Goal: Task Accomplishment & Management: Manage account settings

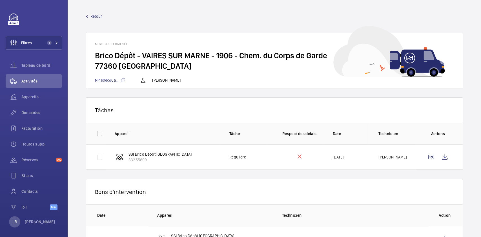
scroll to position [28, 0]
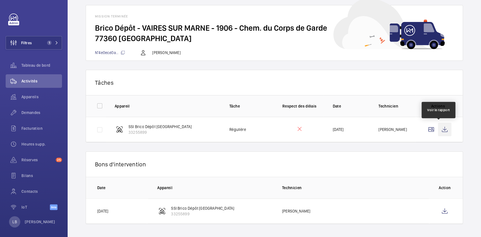
click at [439, 130] on wm-front-icon-button at bounding box center [445, 130] width 14 height 14
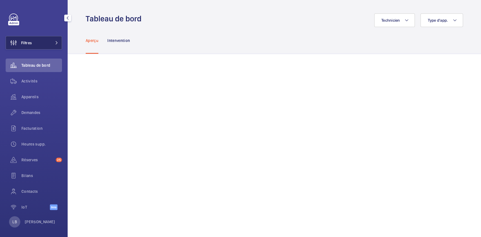
click at [41, 43] on button "Filtres" at bounding box center [34, 43] width 56 height 14
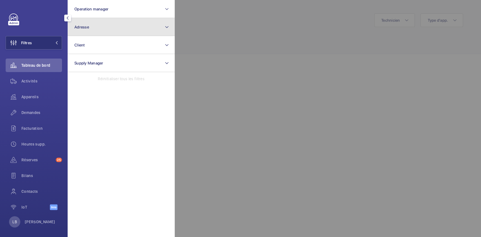
click at [101, 30] on button "Adresse" at bounding box center [121, 27] width 107 height 18
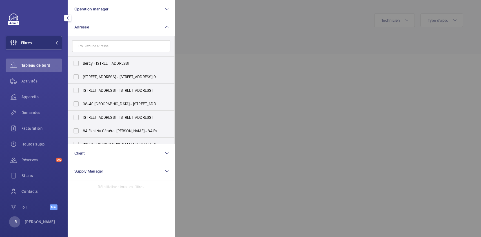
click at [99, 45] on input "text" at bounding box center [121, 46] width 98 height 12
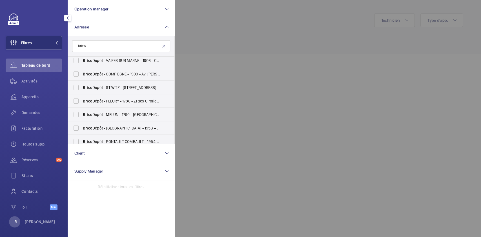
scroll to position [61, 0]
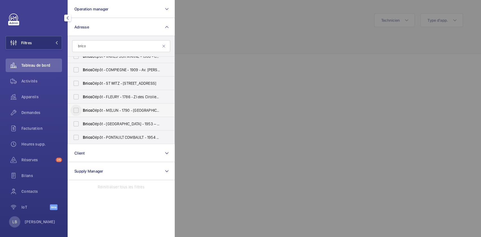
type input "brico"
click at [76, 112] on input "Brico Dépôt - MELUN - 1790 - Rte de Nangis, VAUX-LE-PÉNIL 77000" at bounding box center [75, 110] width 11 height 11
checkbox input "true"
click at [36, 109] on div "Demandes" at bounding box center [34, 113] width 56 height 14
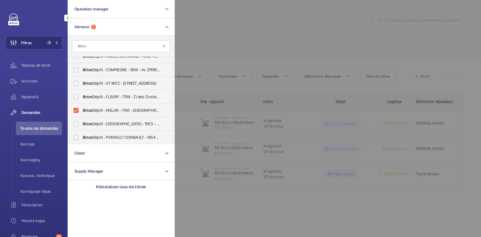
click at [230, 37] on div at bounding box center [415, 118] width 481 height 237
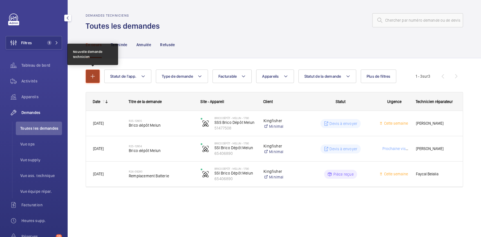
click at [95, 79] on mat-icon "button" at bounding box center [92, 76] width 7 height 7
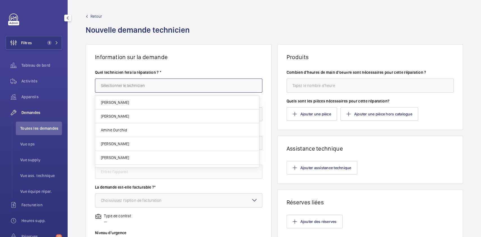
click at [114, 85] on input "text" at bounding box center [178, 86] width 167 height 14
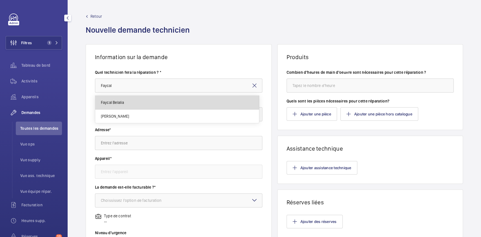
click at [142, 105] on mat-option "Faycal Belalia" at bounding box center [177, 103] width 164 height 14
type input "Faycal Belalia"
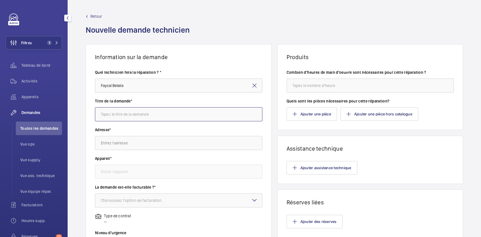
click at [136, 115] on input "text" at bounding box center [178, 114] width 167 height 14
type input "demande du client pour mise en place DM"
click at [134, 143] on input "text" at bounding box center [178, 143] width 167 height 14
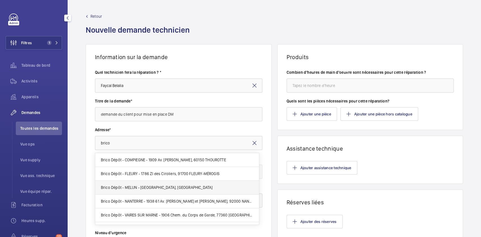
click at [144, 187] on span "Brico Dépôt - MELUN - 1790 Rte de Nangis, 77000 VAUX-LE-PÉNIL" at bounding box center [157, 188] width 112 height 6
type input "Brico Dépôt - MELUN - 1790 Rte de Nangis, 77000 VAUX-LE-PÉNIL"
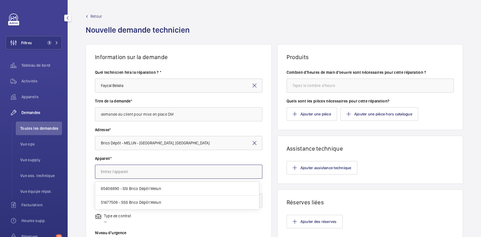
click at [154, 173] on input "text" at bounding box center [178, 172] width 167 height 14
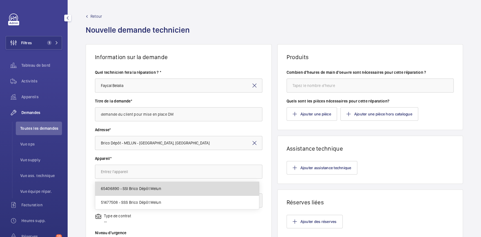
click at [150, 188] on span "65406890 - SSI Brico Dépôt Melun" at bounding box center [131, 189] width 60 height 6
type input "65406890 - SSI Brico Dépôt Melun"
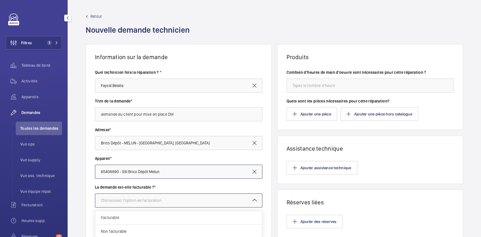
click at [143, 202] on div "Choississez l'option de facturation" at bounding box center [138, 201] width 75 height 6
click at [137, 217] on span "Facturable" at bounding box center [179, 218] width 156 height 6
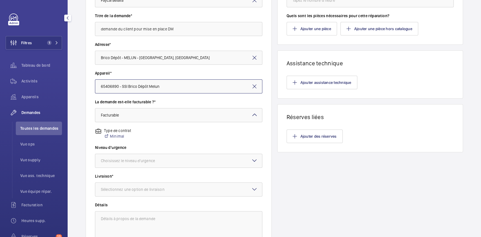
scroll to position [88, 0]
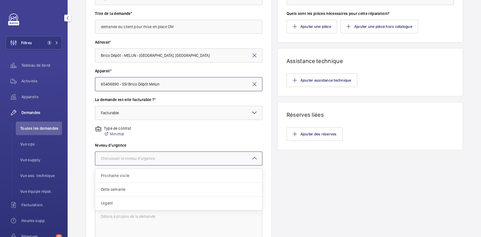
click at [171, 152] on div at bounding box center [178, 159] width 167 height 14
click at [143, 199] on div "Urgent" at bounding box center [178, 204] width 167 height 14
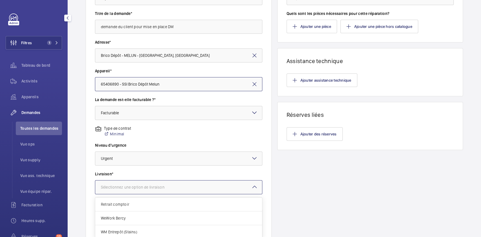
click at [154, 185] on div "Sélectionnez une option de livraison" at bounding box center [140, 188] width 78 height 6
click at [141, 219] on span "WeWork Bercy" at bounding box center [179, 219] width 156 height 6
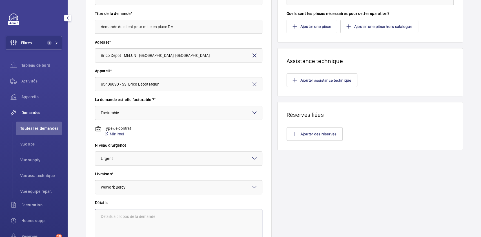
click at [138, 218] on textarea at bounding box center [178, 228] width 167 height 38
click at [193, 23] on input "demande du client pour mise en place DM" at bounding box center [178, 27] width 167 height 14
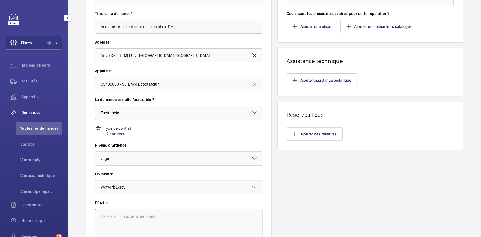
click at [147, 216] on textarea at bounding box center [178, 228] width 167 height 38
paste textarea "demande du client pour mise en place DM"
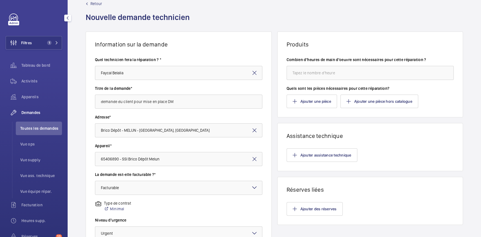
scroll to position [12, 0]
type textarea "demande du client pour mise en place DM"
click at [334, 76] on input "number" at bounding box center [370, 73] width 167 height 14
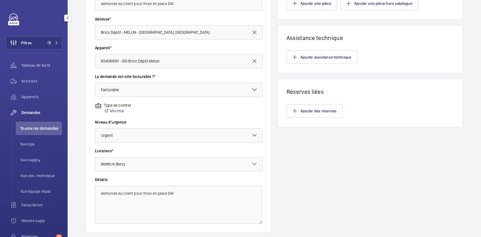
scroll to position [147, 0]
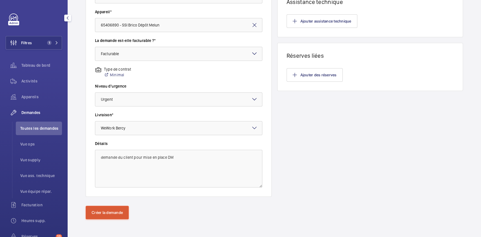
type input "8"
click at [100, 216] on button "Créer la demande" at bounding box center [107, 213] width 43 height 14
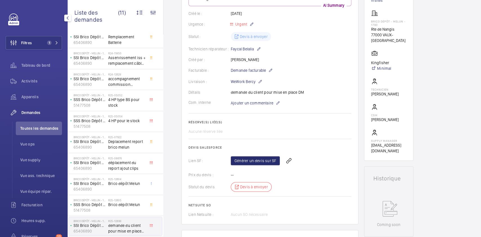
scroll to position [95, 0]
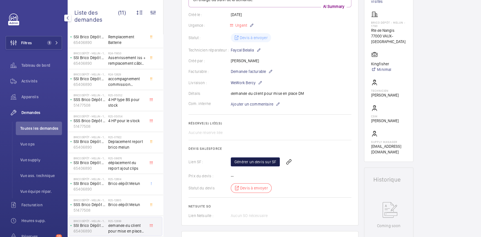
click at [256, 158] on link "Générer un devis sur SF" at bounding box center [255, 161] width 49 height 9
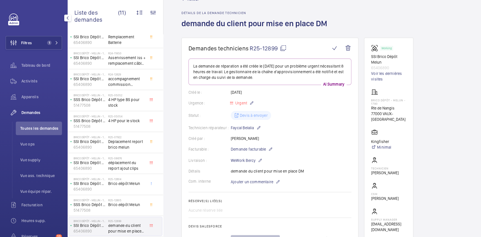
scroll to position [0, 0]
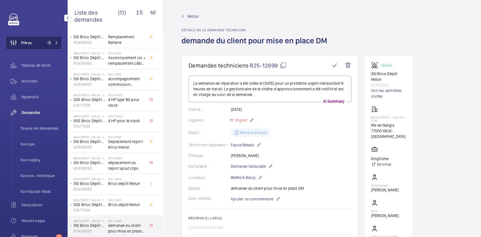
click at [32, 44] on span "Filtres" at bounding box center [26, 43] width 11 height 6
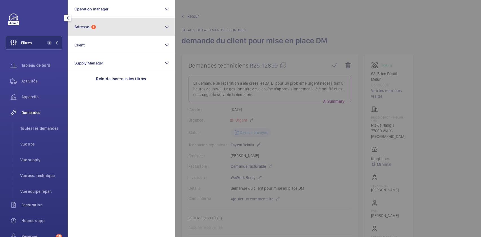
click at [114, 28] on button "Adresse 1" at bounding box center [121, 27] width 107 height 18
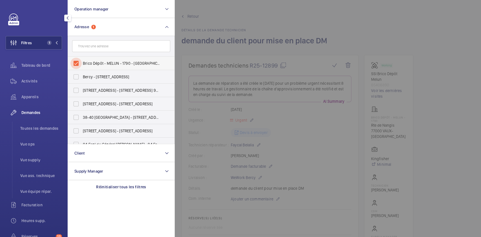
click at [75, 66] on input "Brico Dépôt - MELUN - 1790 - Rte de Nangis, VAUX-LE-PÉNIL 77000" at bounding box center [75, 63] width 11 height 11
checkbox input "false"
click at [106, 47] on input "text" at bounding box center [121, 46] width 98 height 12
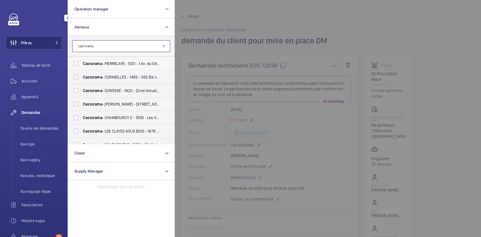
scroll to position [41, 0]
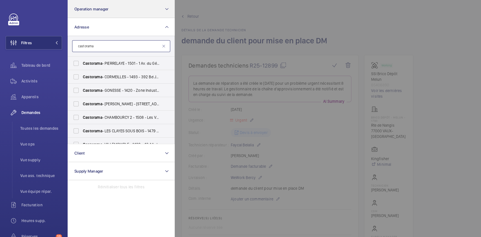
type input "castorama"
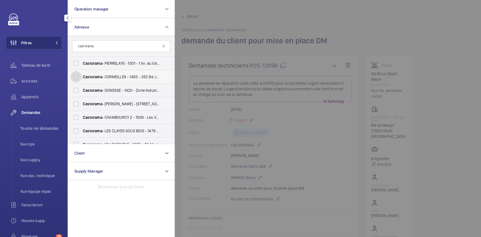
click at [81, 75] on input "Castorama - CORMEILLES - 1493 - 392 Bd Joffre, CORMEILLES-EN-PARISIS 95240" at bounding box center [75, 76] width 11 height 11
checkbox input "true"
click at [32, 131] on li "Toutes les demandes" at bounding box center [39, 129] width 46 height 14
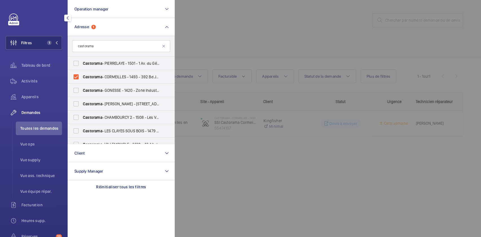
click at [315, 33] on div at bounding box center [415, 118] width 481 height 237
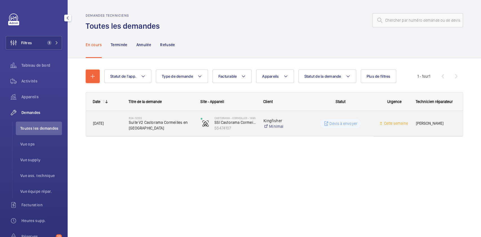
click at [367, 127] on wm-front-pills-cell "Devis à envoyer" at bounding box center [340, 123] width 65 height 9
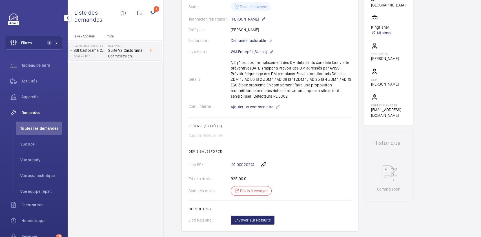
scroll to position [148, 0]
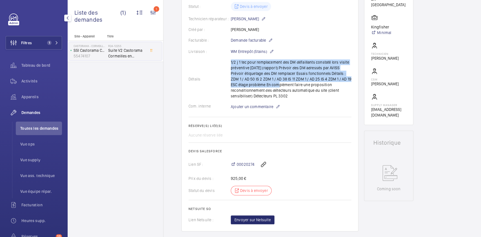
drag, startPoint x: 229, startPoint y: 69, endPoint x: 272, endPoint y: 72, distance: 43.5
click at [272, 72] on div "Détails 1/2 j 1 tec pour remplacement des DM défaillants constaté lors visite p…" at bounding box center [269, 78] width 163 height 39
drag, startPoint x: 230, startPoint y: 70, endPoint x: 282, endPoint y: 69, distance: 52.1
click at [282, 69] on div "Détails 1/2 j 1 tec pour remplacement des DM défaillants constaté lors visite p…" at bounding box center [269, 78] width 163 height 39
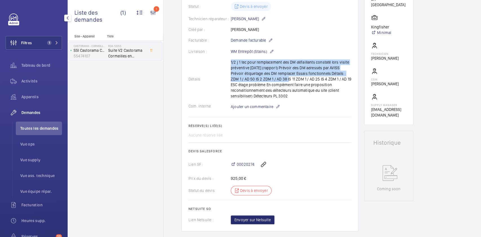
click at [282, 69] on div "Détails 1/2 j 1 tec pour remplacement des DM défaillants constaté lors visite p…" at bounding box center [269, 78] width 163 height 39
drag, startPoint x: 230, startPoint y: 68, endPoint x: 291, endPoint y: 69, distance: 61.1
click at [291, 69] on div "Détails 1/2 j 1 tec pour remplacement des DM défaillants constaté lors visite p…" at bounding box center [269, 78] width 163 height 39
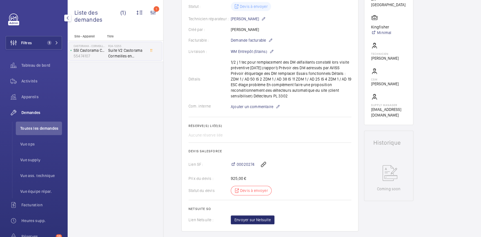
click at [348, 70] on div "Détails 1/2 j 1 tec pour remplacement des DM défaillants constaté lors visite p…" at bounding box center [269, 78] width 163 height 39
drag, startPoint x: 349, startPoint y: 70, endPoint x: 231, endPoint y: 69, distance: 118.3
click at [231, 69] on div "Détails 1/2 j 1 tec pour remplacement des DM défaillants constaté lors visite p…" at bounding box center [269, 78] width 163 height 39
copy p "ZDM 1 / AD 50 IS 2 ZDM 1 / AD 38 IS 11 ZDM 1 / AD 25 IS 4 ZDM 1 / AD 19"
click at [245, 162] on span "00020274" at bounding box center [246, 165] width 18 height 6
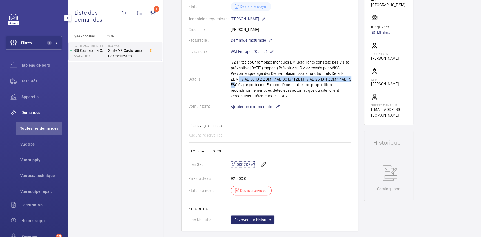
copy p "ZDM 1 / AD 50 IS 2 ZDM 1 / AD 38 IS 11 ZDM 1 / AD 25 IS 4 ZDM 1 / AD 19"
click at [322, 147] on wm-front-card-body "La demande de réparation a été créée le 7 novembre 2024 pour remplacer des déte…" at bounding box center [269, 81] width 163 height 286
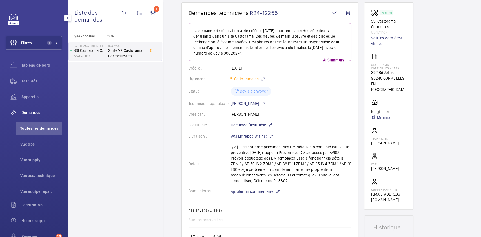
scroll to position [63, 0]
drag, startPoint x: 371, startPoint y: 55, endPoint x: 389, endPoint y: 57, distance: 17.7
click at [389, 63] on p "Castorama - CORMEILLES - 1493" at bounding box center [388, 66] width 35 height 7
copy p "Castorama - CORMEILLES"
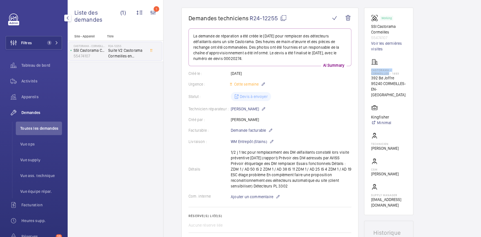
scroll to position [0, 0]
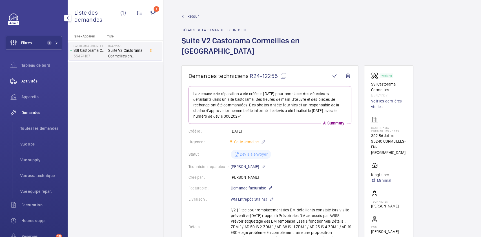
click at [31, 82] on span "Activités" at bounding box center [41, 81] width 41 height 6
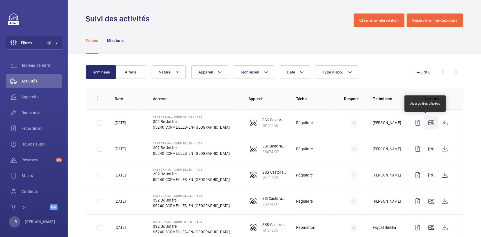
click at [429, 123] on wm-front-icon-button at bounding box center [431, 123] width 14 height 14
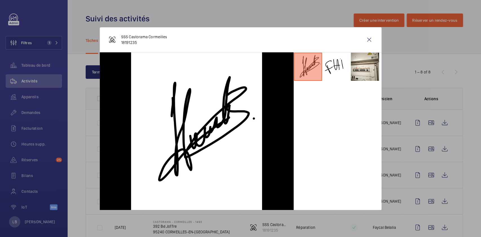
click at [427, 146] on div at bounding box center [240, 118] width 481 height 237
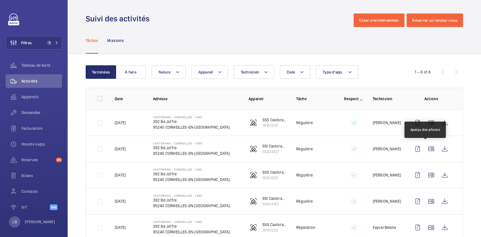
click at [427, 146] on wm-front-icon-button at bounding box center [431, 149] width 14 height 14
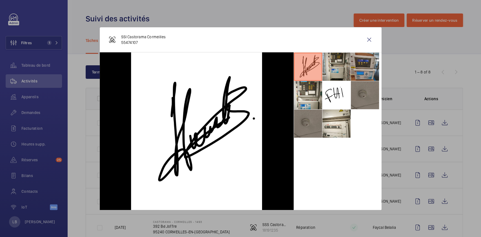
click at [366, 66] on li at bounding box center [365, 67] width 28 height 28
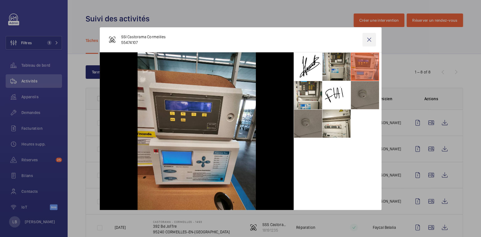
click at [370, 40] on wm-front-icon-button at bounding box center [369, 40] width 14 height 14
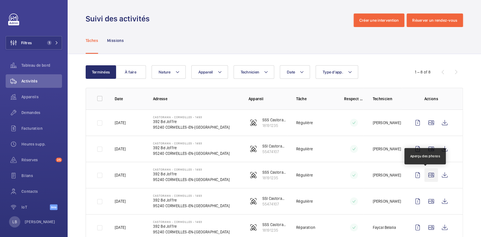
click at [424, 176] on wm-front-icon-button at bounding box center [431, 175] width 14 height 14
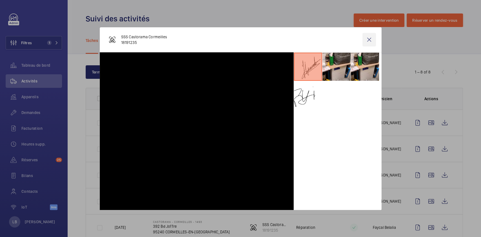
click at [369, 41] on wm-front-icon-button at bounding box center [369, 40] width 14 height 14
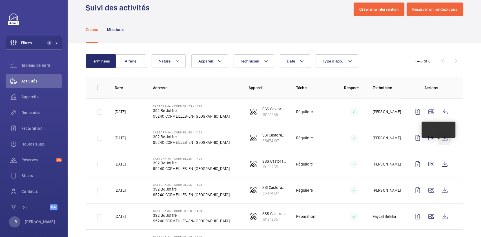
scroll to position [11, 0]
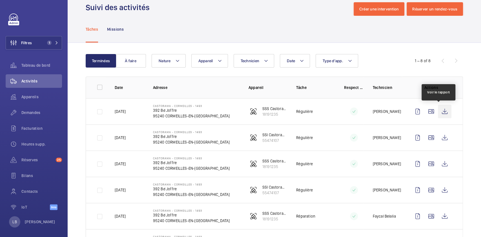
click at [441, 112] on wm-front-icon-button at bounding box center [445, 112] width 14 height 14
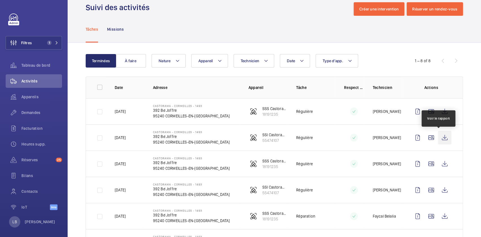
click at [439, 142] on wm-front-icon-button at bounding box center [445, 138] width 14 height 14
click at [133, 59] on button "À faire" at bounding box center [131, 61] width 30 height 14
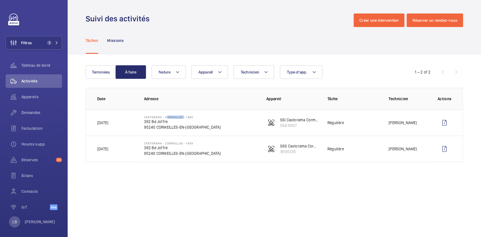
drag, startPoint x: 165, startPoint y: 116, endPoint x: 182, endPoint y: 117, distance: 17.8
click at [182, 117] on p "Castorama - CORMEILLES - 1493" at bounding box center [182, 117] width 77 height 3
copy p "CORMEILLES"
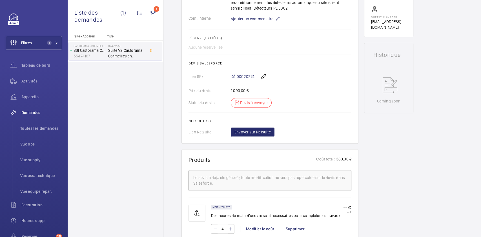
scroll to position [235, 0]
click at [30, 82] on span "Activités" at bounding box center [41, 81] width 41 height 6
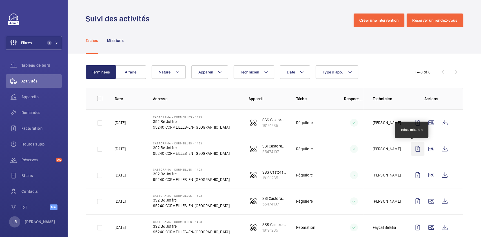
click at [411, 152] on wm-front-icon-button at bounding box center [418, 149] width 14 height 14
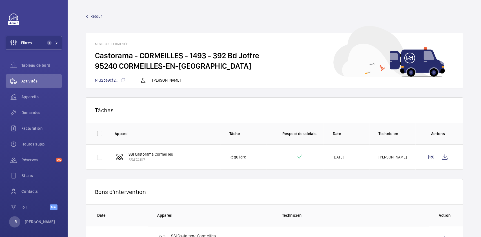
click at [445, 159] on td at bounding box center [438, 157] width 47 height 25
click at [438, 158] on wm-front-icon-button at bounding box center [445, 157] width 14 height 14
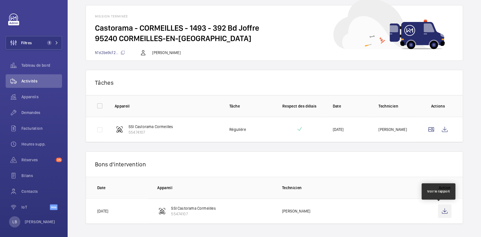
click at [440, 212] on wm-front-icon-button at bounding box center [445, 212] width 14 height 14
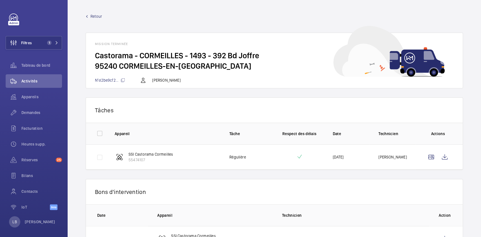
click at [96, 14] on span "Retour" at bounding box center [96, 17] width 12 height 6
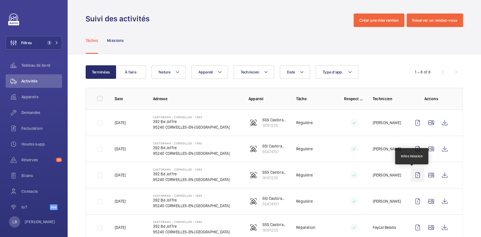
click at [411, 175] on wm-front-icon-button at bounding box center [418, 175] width 14 height 14
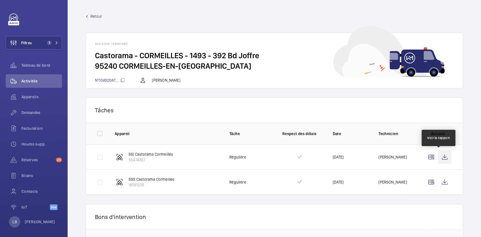
click at [440, 159] on wm-front-icon-button at bounding box center [445, 157] width 14 height 14
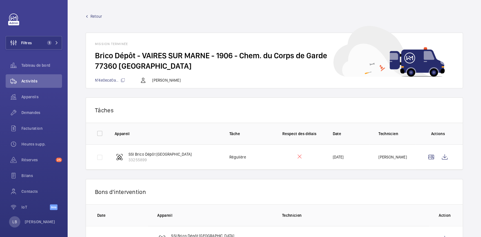
scroll to position [28, 0]
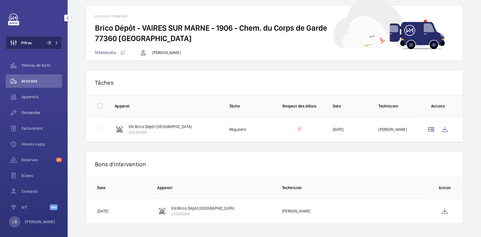
click at [47, 43] on span "1" at bounding box center [49, 43] width 5 height 5
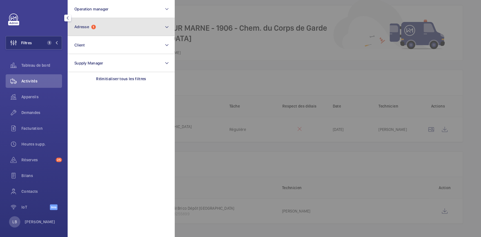
click at [103, 24] on button "Adresse 1" at bounding box center [121, 27] width 107 height 18
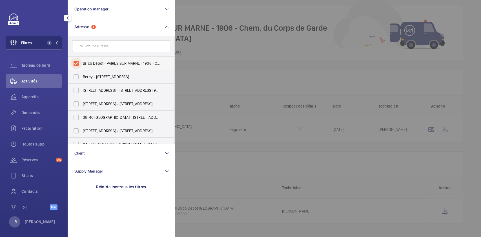
click at [78, 66] on input "Brico Dépôt - VAIRES SUR MARNE - 1906 - Chem. du Corps de Garde, VAIRES-SUR-MAR…" at bounding box center [75, 63] width 11 height 11
checkbox input "false"
click at [108, 45] on input "text" at bounding box center [121, 46] width 98 height 12
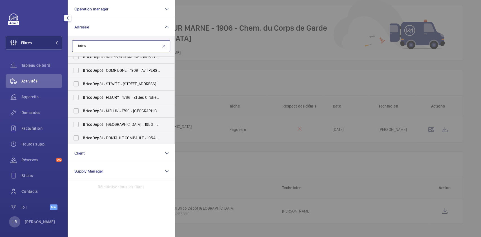
scroll to position [61, 0]
type input "brico"
click at [95, 109] on span "Brico Dépôt - MELUN - 1790 - Rte de Nangis, VAUX-LE-PÉNIL 77000" at bounding box center [121, 111] width 77 height 6
click at [82, 109] on input "Brico Dépôt - MELUN - 1790 - Rte de Nangis, VAUX-LE-PÉNIL 77000" at bounding box center [75, 110] width 11 height 11
checkbox input "true"
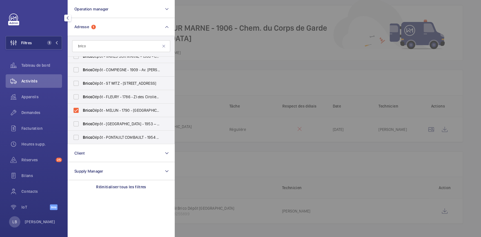
click at [37, 79] on span "Activités" at bounding box center [41, 81] width 41 height 6
click at [29, 100] on div "Appareils" at bounding box center [34, 97] width 56 height 14
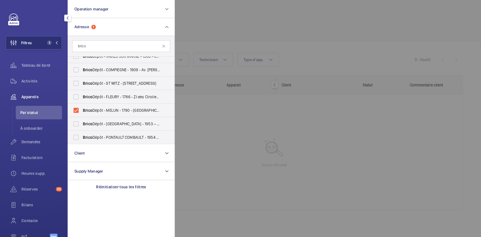
scroll to position [9, 0]
click at [41, 81] on span "Activités" at bounding box center [41, 81] width 41 height 6
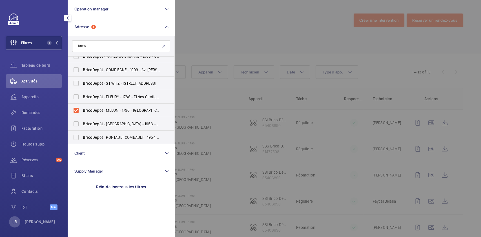
click at [243, 26] on div at bounding box center [415, 118] width 481 height 237
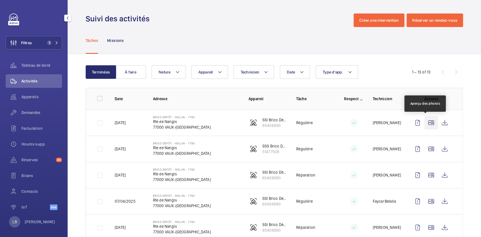
click at [425, 120] on wm-front-icon-button at bounding box center [431, 123] width 14 height 14
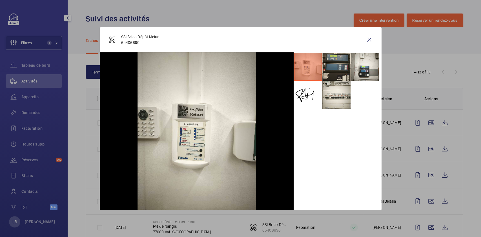
click at [335, 66] on li at bounding box center [336, 67] width 28 height 28
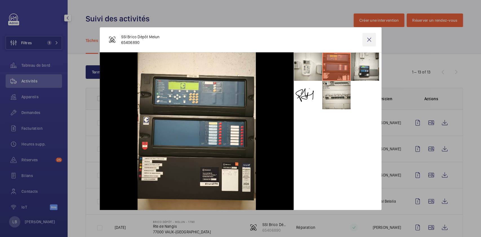
click at [372, 37] on wm-front-icon-button at bounding box center [369, 40] width 14 height 14
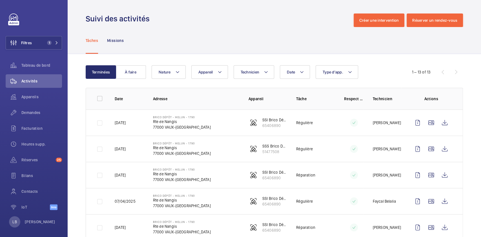
click at [191, 51] on div "Tâches Missions" at bounding box center [274, 40] width 377 height 27
click at [26, 110] on span "Demandes" at bounding box center [41, 113] width 41 height 6
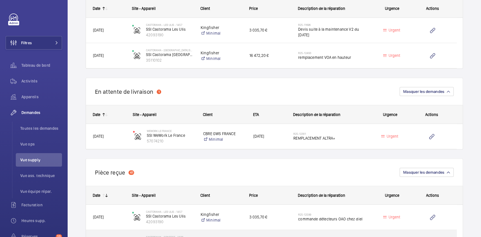
scroll to position [358, 0]
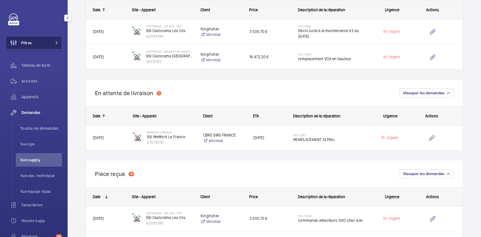
click at [36, 41] on button "Filtres" at bounding box center [34, 43] width 56 height 14
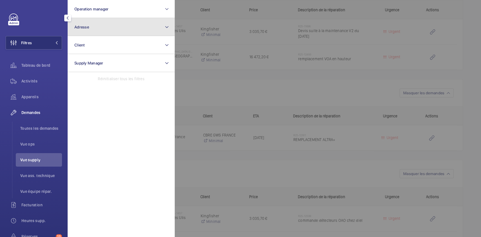
click at [107, 24] on button "Adresse" at bounding box center [121, 27] width 107 height 18
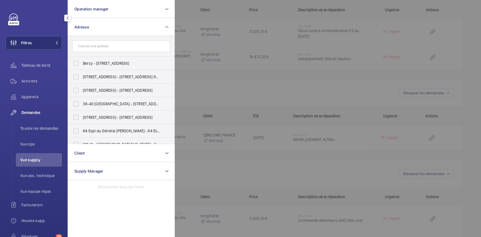
click at [102, 47] on input "text" at bounding box center [121, 46] width 98 height 12
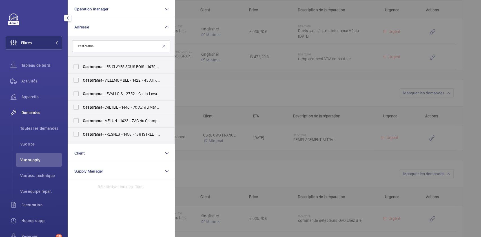
scroll to position [125, 0]
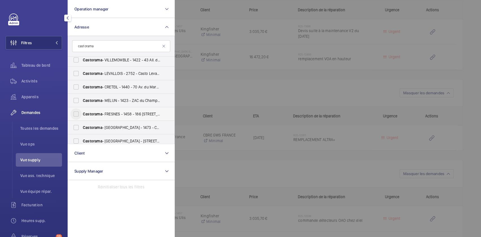
type input "castorama"
click at [74, 115] on input "Castorama - [GEOGRAPHIC_DATA] - 1458 - 186 voie [GEOGRAPHIC_DATA], [GEOGRAPHIC_…" at bounding box center [75, 113] width 11 height 11
checkbox input "true"
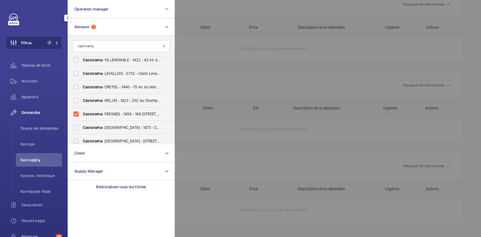
click at [225, 76] on div at bounding box center [415, 118] width 481 height 237
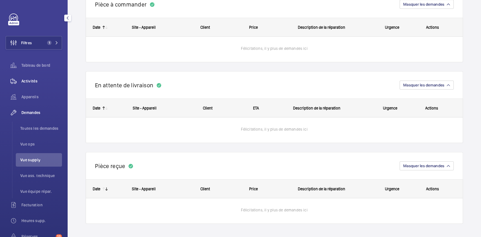
click at [37, 78] on div "Activités" at bounding box center [34, 81] width 56 height 14
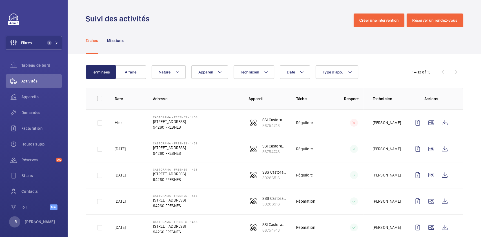
scroll to position [41, 0]
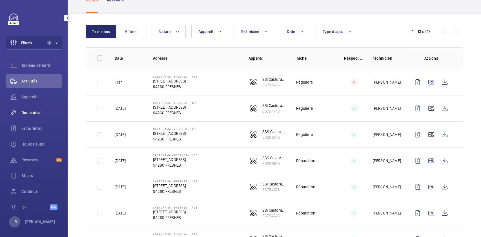
click at [33, 112] on span "Demandes" at bounding box center [41, 113] width 41 height 6
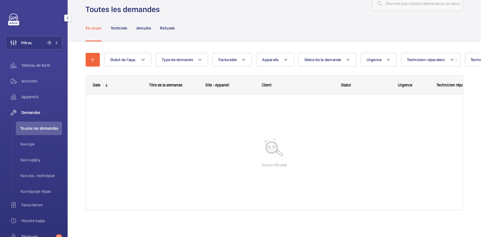
scroll to position [17, 0]
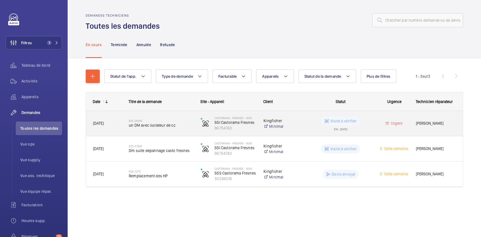
click at [371, 126] on wm-front-pills-cell "Visite à vérifier ETA : [DATE]" at bounding box center [340, 124] width 65 height 14
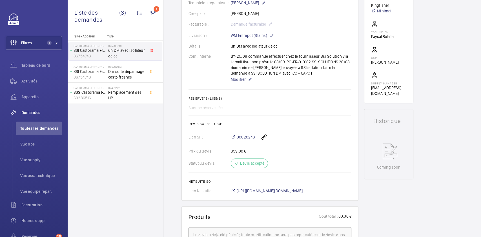
scroll to position [147, 0]
click at [242, 139] on span "00020243" at bounding box center [246, 138] width 18 height 6
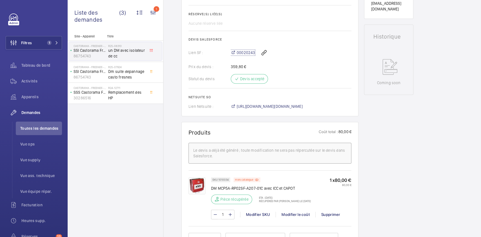
scroll to position [472, 0]
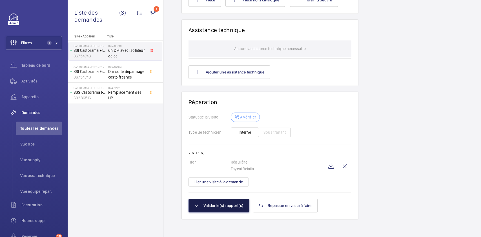
click at [222, 202] on button "Valider le(s) rapport(s)" at bounding box center [218, 206] width 61 height 14
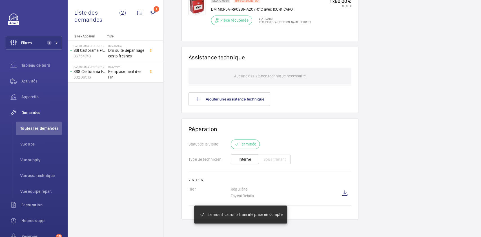
scroll to position [385, 0]
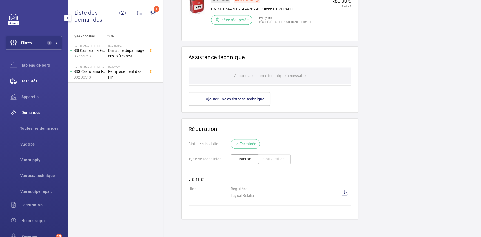
click at [28, 80] on span "Activités" at bounding box center [41, 81] width 41 height 6
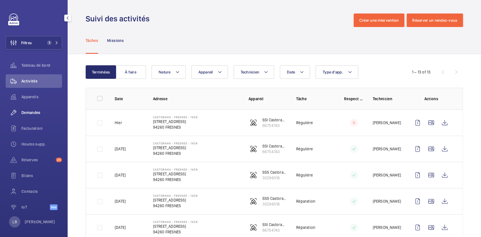
click at [31, 110] on span "Demandes" at bounding box center [41, 113] width 41 height 6
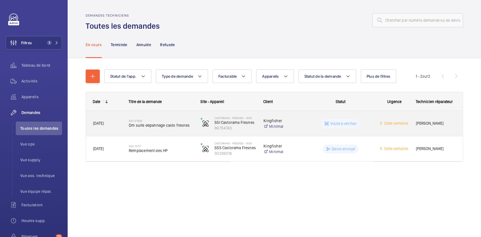
click at [375, 123] on div "Cette semaine" at bounding box center [390, 124] width 35 height 18
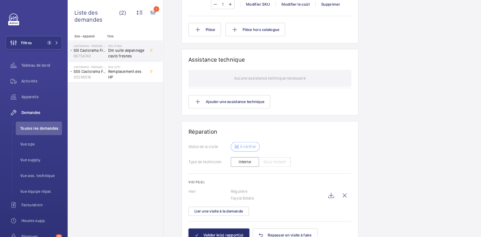
scroll to position [492, 0]
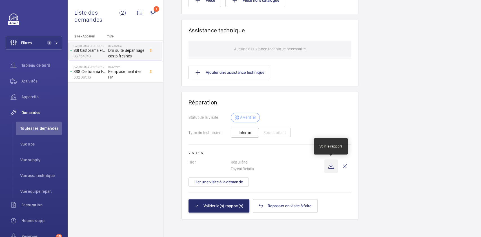
click at [333, 165] on wm-front-icon-button at bounding box center [331, 166] width 14 height 14
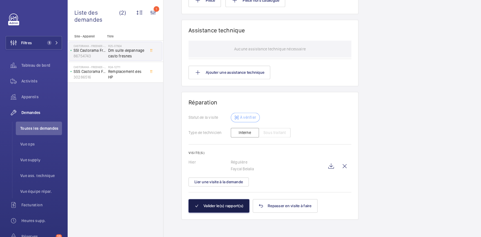
click at [212, 205] on button "Valider le(s) rapport(s)" at bounding box center [218, 206] width 61 height 14
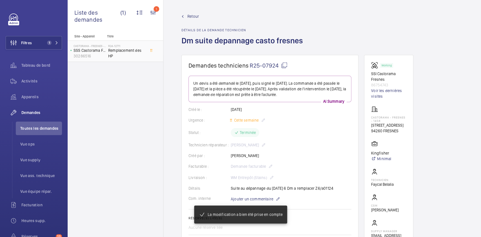
click at [122, 49] on span "Remplacement des HP" at bounding box center [126, 53] width 37 height 11
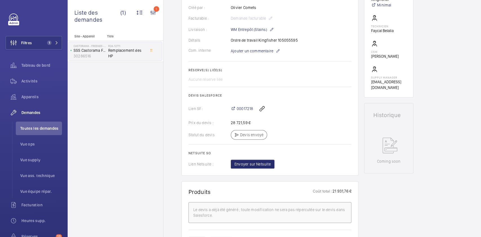
scroll to position [153, 0]
click at [243, 109] on span "00017218" at bounding box center [245, 110] width 16 height 6
click at [106, 91] on div "Site - Appareil Titre Castorama - FRESNES - 1458 SSS Castorama Fresnes 30286516…" at bounding box center [116, 135] width 96 height 203
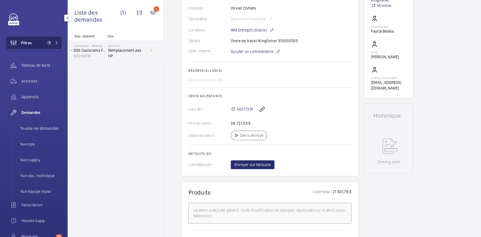
click at [36, 43] on button "Filtres 1" at bounding box center [34, 43] width 56 height 14
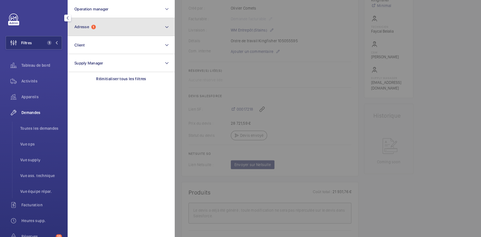
click at [94, 26] on span "1" at bounding box center [93, 27] width 5 height 5
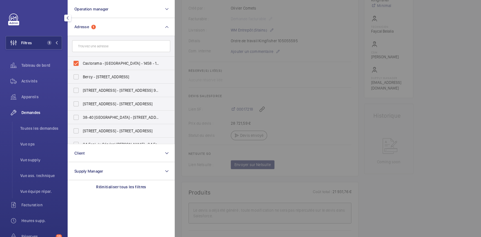
click at [87, 48] on input "text" at bounding box center [121, 46] width 98 height 12
click at [78, 62] on input "Castorama - [GEOGRAPHIC_DATA] - 1458 - 186 voie [GEOGRAPHIC_DATA], [GEOGRAPHIC_…" at bounding box center [75, 63] width 11 height 11
checkbox input "false"
click at [97, 48] on input "text" at bounding box center [121, 46] width 98 height 12
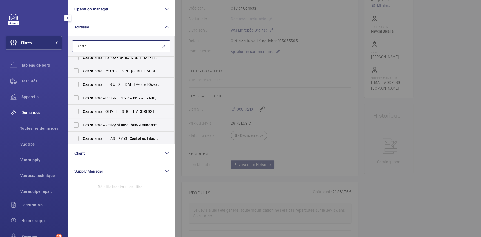
scroll to position [210, 0]
type input "casto"
click at [77, 96] on input "Casto rama - COIGNIERES 2 - 1497 - 76 N10, COIGNIÈRES 78310" at bounding box center [75, 96] width 11 height 11
checkbox input "true"
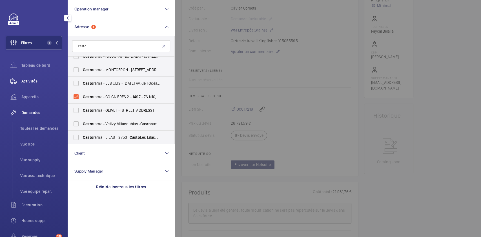
click at [34, 81] on span "Activités" at bounding box center [41, 81] width 41 height 6
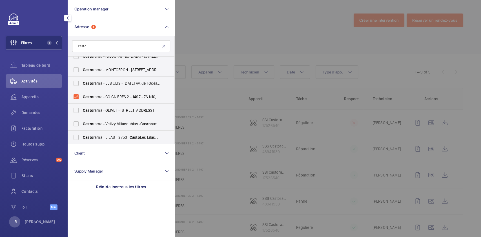
click at [254, 46] on div at bounding box center [415, 118] width 481 height 237
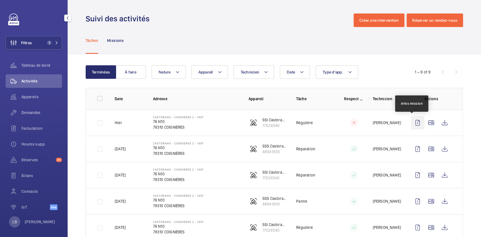
click at [414, 123] on wm-front-icon-button at bounding box center [418, 123] width 14 height 14
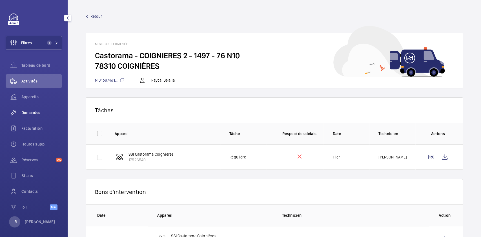
click at [34, 110] on span "Demandes" at bounding box center [41, 113] width 41 height 6
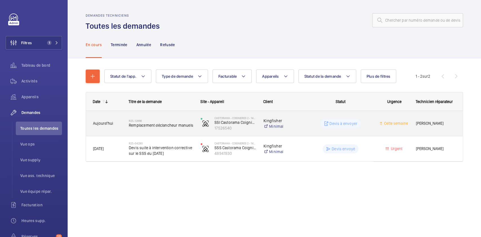
click at [368, 122] on wm-front-pills-cell "Devis à envoyer" at bounding box center [340, 123] width 65 height 9
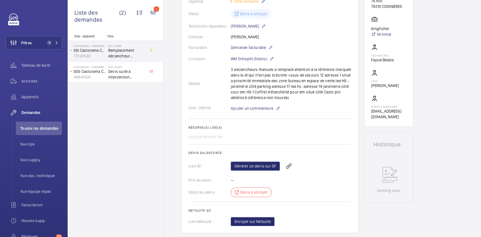
scroll to position [119, 0]
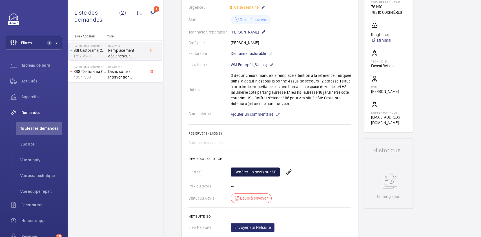
click at [261, 173] on link "Générer un devis sur SF" at bounding box center [255, 172] width 49 height 9
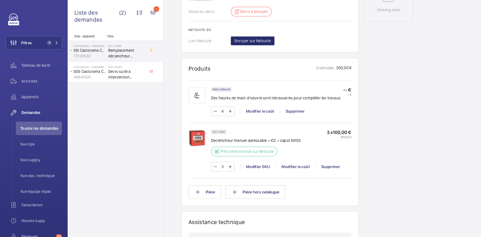
scroll to position [305, 0]
click at [168, 170] on div "Demandes techniciens R25-12866 La demande de réparation a été créée le [DATE] p…" at bounding box center [322, 92] width 318 height 684
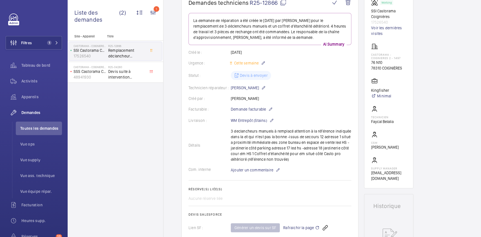
scroll to position [62, 0]
click at [35, 80] on span "Activités" at bounding box center [41, 81] width 41 height 6
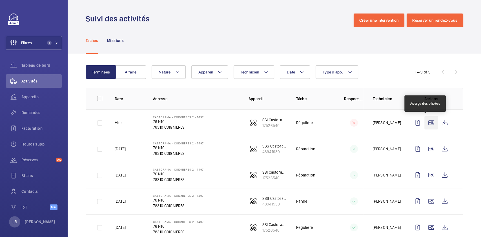
click at [425, 125] on wm-front-icon-button at bounding box center [431, 123] width 14 height 14
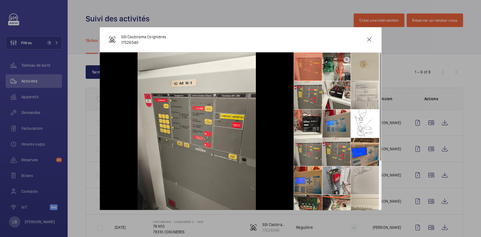
click at [397, 65] on div at bounding box center [240, 118] width 481 height 237
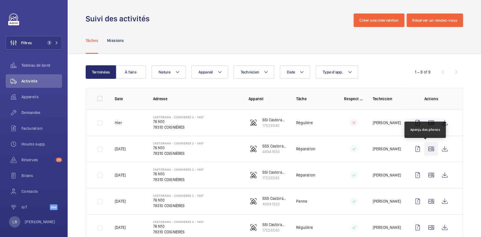
click at [425, 152] on wm-front-icon-button at bounding box center [431, 149] width 14 height 14
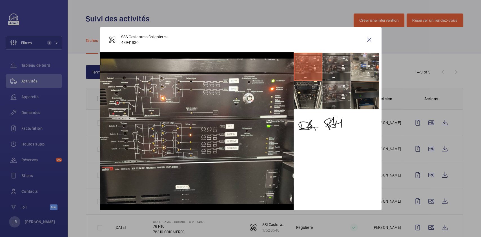
click at [422, 178] on div at bounding box center [240, 118] width 481 height 237
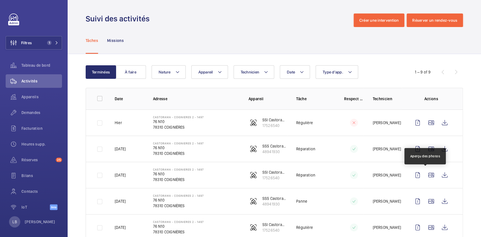
click at [424, 178] on wm-front-icon-button at bounding box center [431, 175] width 14 height 14
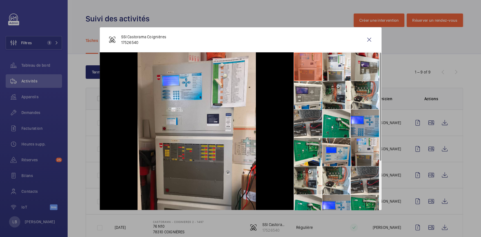
click at [462, 176] on div at bounding box center [240, 118] width 481 height 237
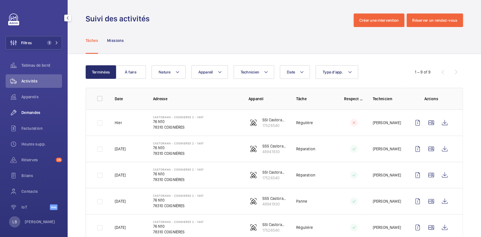
click at [32, 109] on div "Demandes" at bounding box center [34, 113] width 56 height 14
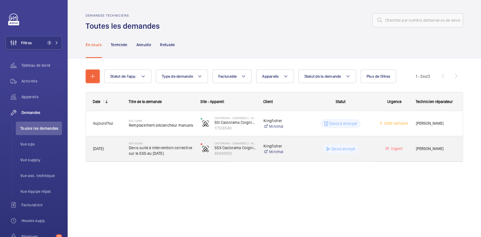
click at [374, 152] on div "Urgent" at bounding box center [390, 149] width 35 height 18
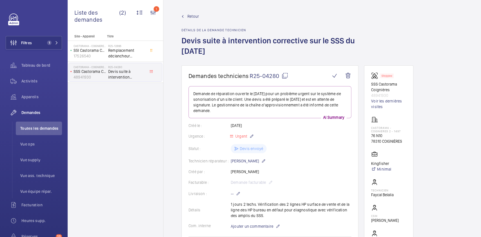
click at [190, 18] on span "Retour" at bounding box center [193, 17] width 12 height 6
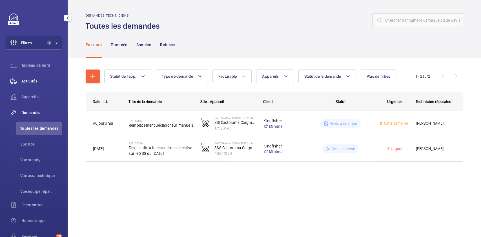
click at [25, 78] on div "Activités" at bounding box center [34, 81] width 56 height 14
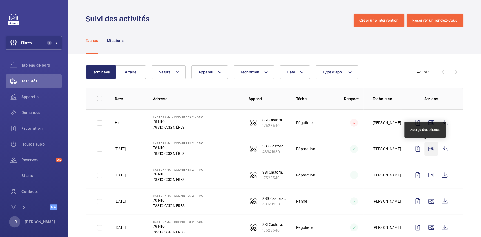
click at [430, 147] on wm-front-icon-button at bounding box center [431, 149] width 14 height 14
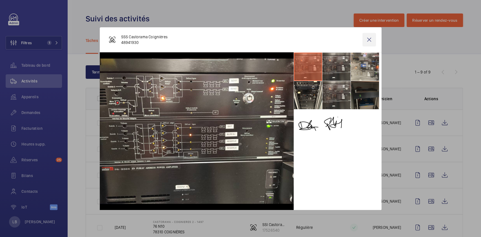
click at [371, 37] on wm-front-icon-button at bounding box center [369, 40] width 14 height 14
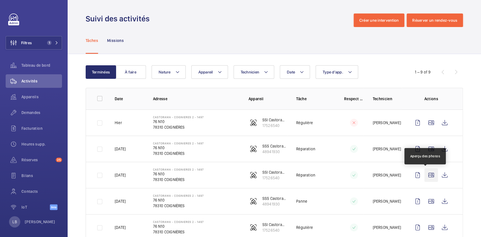
click at [425, 175] on wm-front-icon-button at bounding box center [431, 175] width 14 height 14
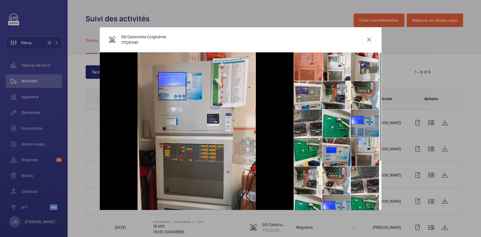
click at [172, 86] on img at bounding box center [196, 131] width 118 height 158
click at [275, 107] on div at bounding box center [197, 131] width 194 height 158
click at [339, 153] on li at bounding box center [336, 152] width 28 height 28
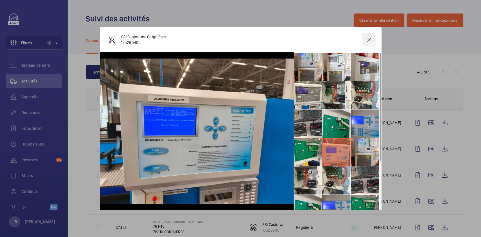
click at [366, 44] on wm-front-icon-button at bounding box center [369, 40] width 14 height 14
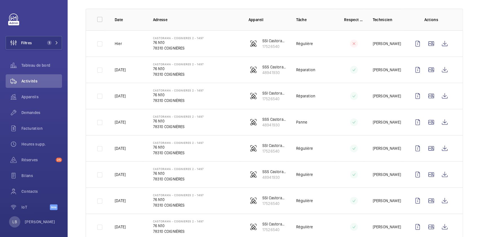
scroll to position [79, 0]
click at [424, 122] on wm-front-icon-button at bounding box center [431, 122] width 14 height 14
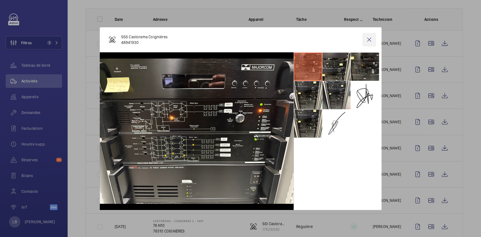
click at [370, 39] on wm-front-icon-button at bounding box center [369, 40] width 14 height 14
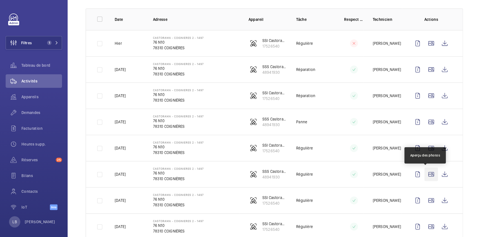
click at [427, 173] on wm-front-icon-button at bounding box center [431, 175] width 14 height 14
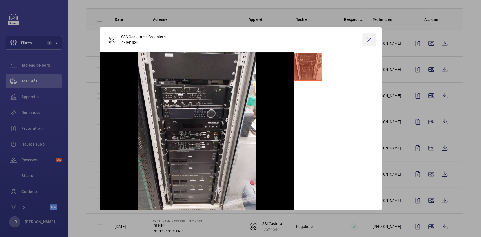
click at [367, 37] on wm-front-icon-button at bounding box center [369, 40] width 14 height 14
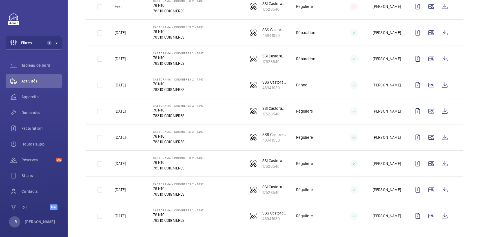
scroll to position [120, 0]
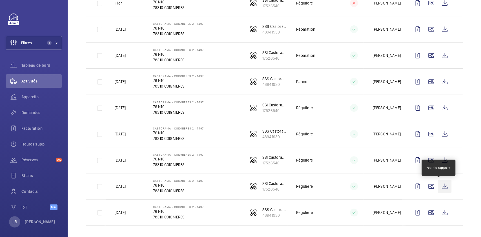
click at [439, 187] on wm-front-icon-button at bounding box center [445, 187] width 14 height 14
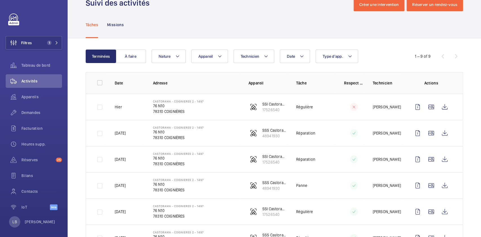
scroll to position [0, 0]
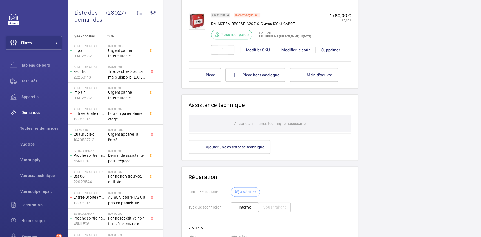
scroll to position [472, 0]
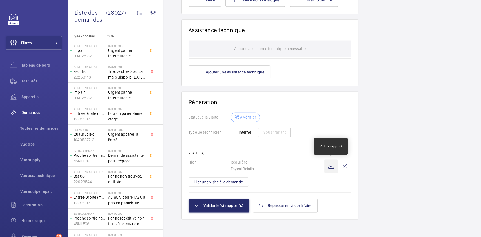
click at [329, 168] on wm-front-icon-button at bounding box center [331, 166] width 14 height 14
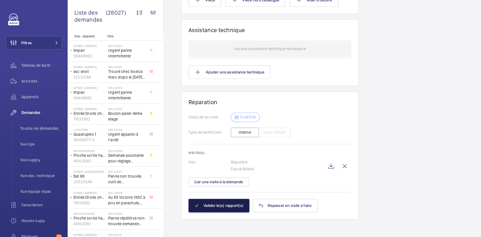
click at [222, 204] on button "Valider le(s) rapport(s)" at bounding box center [218, 206] width 61 height 14
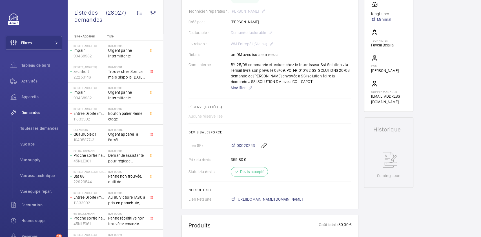
scroll to position [140, 0]
click at [239, 147] on span "00020243" at bounding box center [246, 146] width 18 height 6
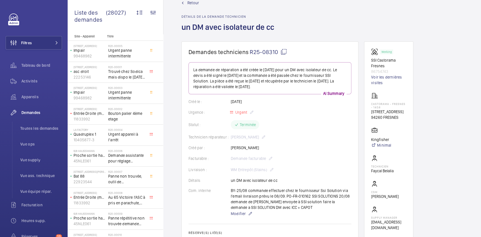
scroll to position [0, 0]
